Goal: Obtain resource: Download file/media

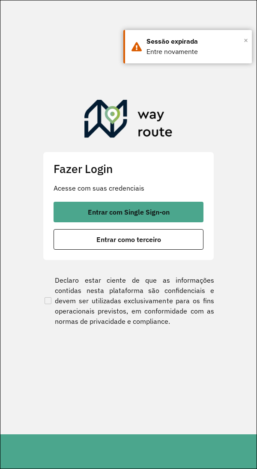
drag, startPoint x: 246, startPoint y: 40, endPoint x: 165, endPoint y: 150, distance: 136.9
click at [165, 150] on body "Aguarde... Pop-up bloqueado! Seu navegador bloqueou automáticamente a abertura …" at bounding box center [128, 234] width 257 height 469
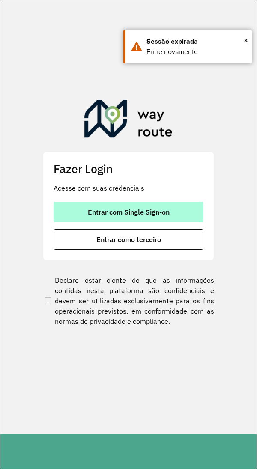
click at [129, 206] on button "Entrar com Single Sign-on" at bounding box center [129, 212] width 150 height 21
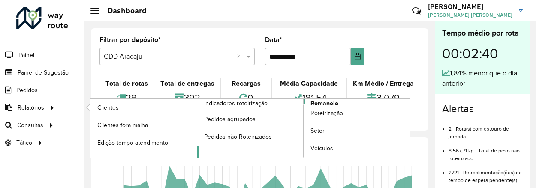
click at [257, 104] on span "Romaneio" at bounding box center [324, 103] width 28 height 9
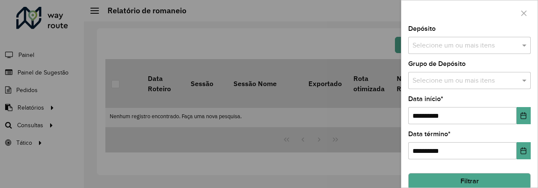
click at [257, 184] on button "Filtrar" at bounding box center [470, 181] width 123 height 16
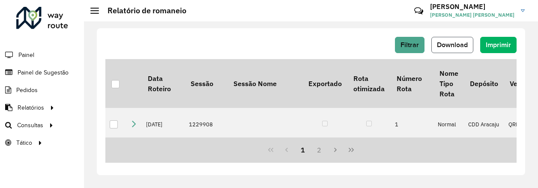
click at [257, 51] on button "Download" at bounding box center [453, 45] width 42 height 16
